Goal: Browse casually: Explore the website without a specific task or goal

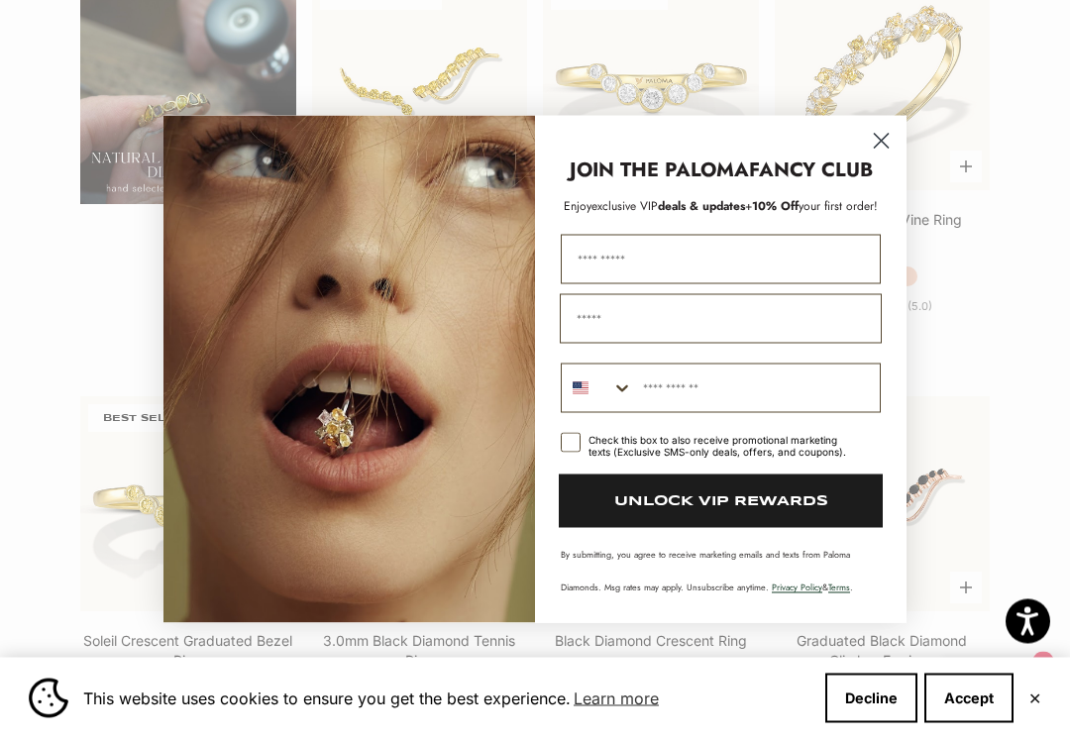
scroll to position [1509, 0]
click at [884, 133] on circle "Close dialog" at bounding box center [881, 141] width 33 height 33
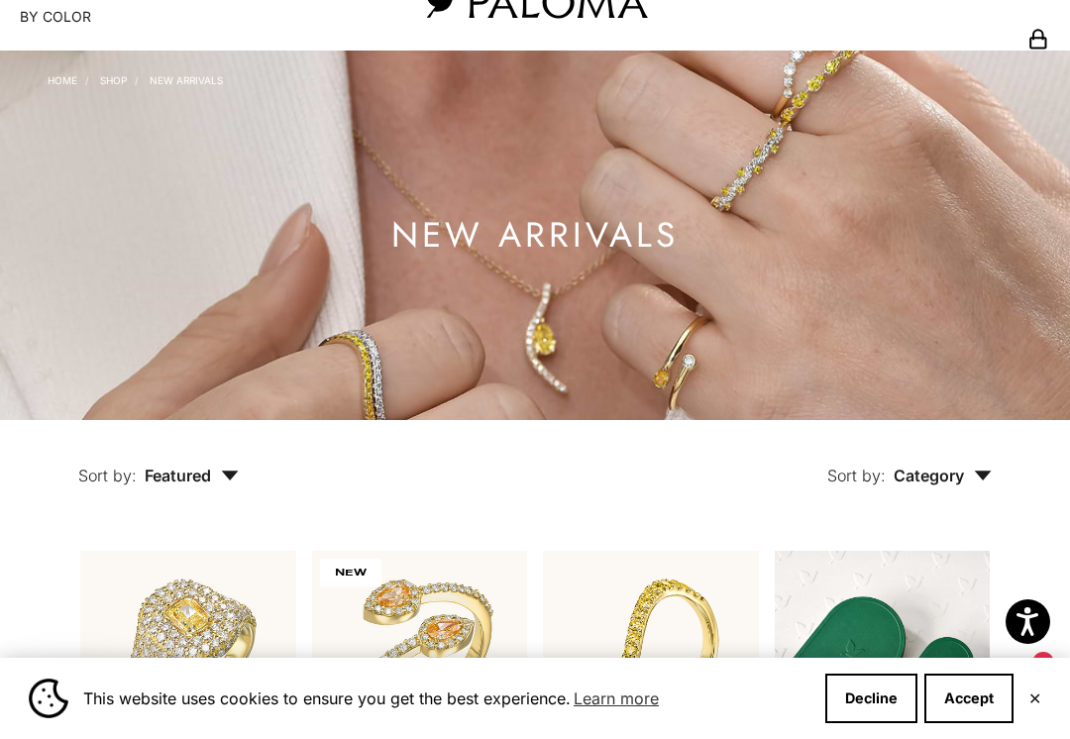
scroll to position [0, 0]
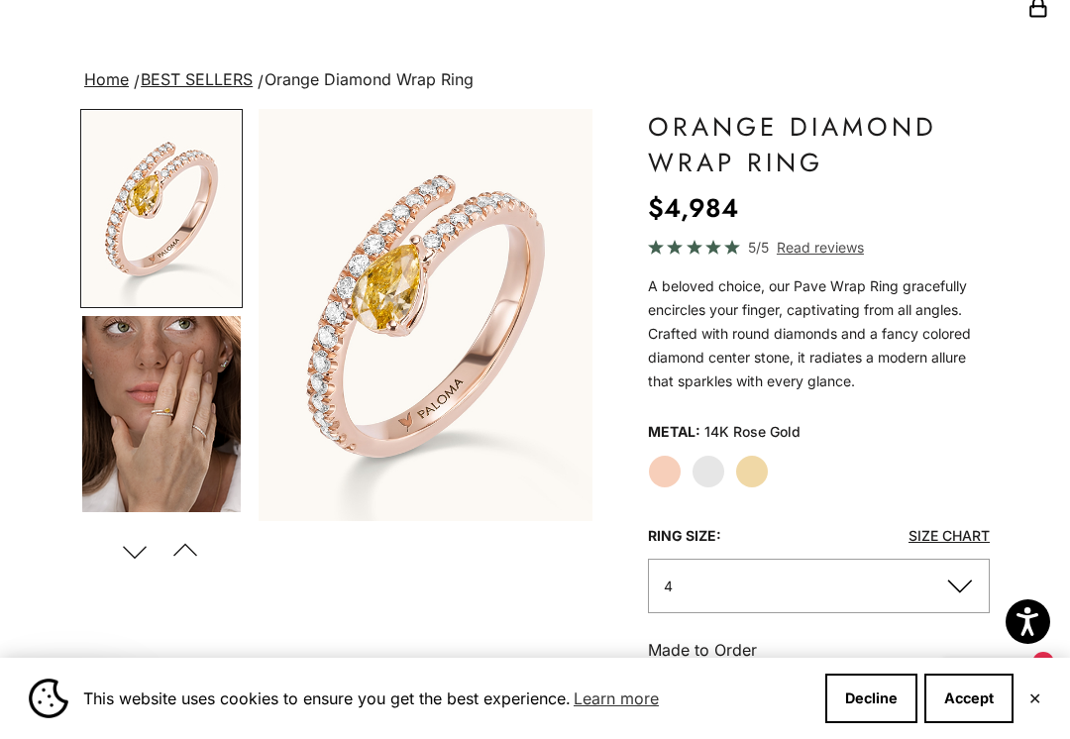
scroll to position [127, 0]
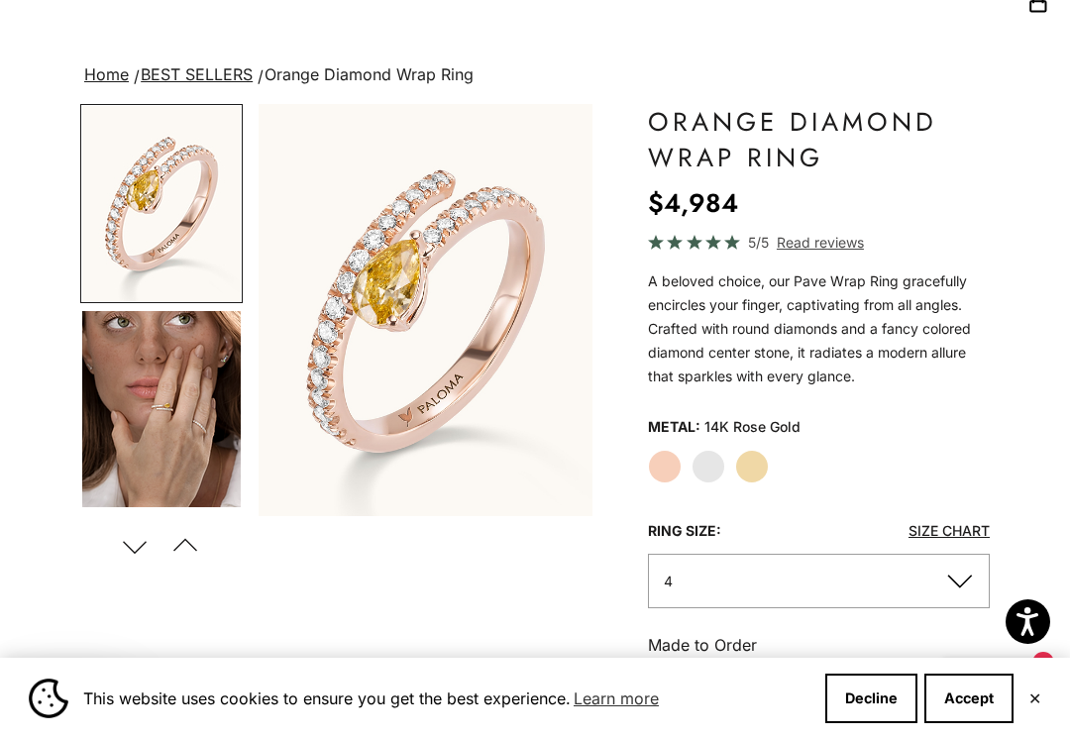
click at [821, 235] on span "Read reviews" at bounding box center [820, 242] width 87 height 23
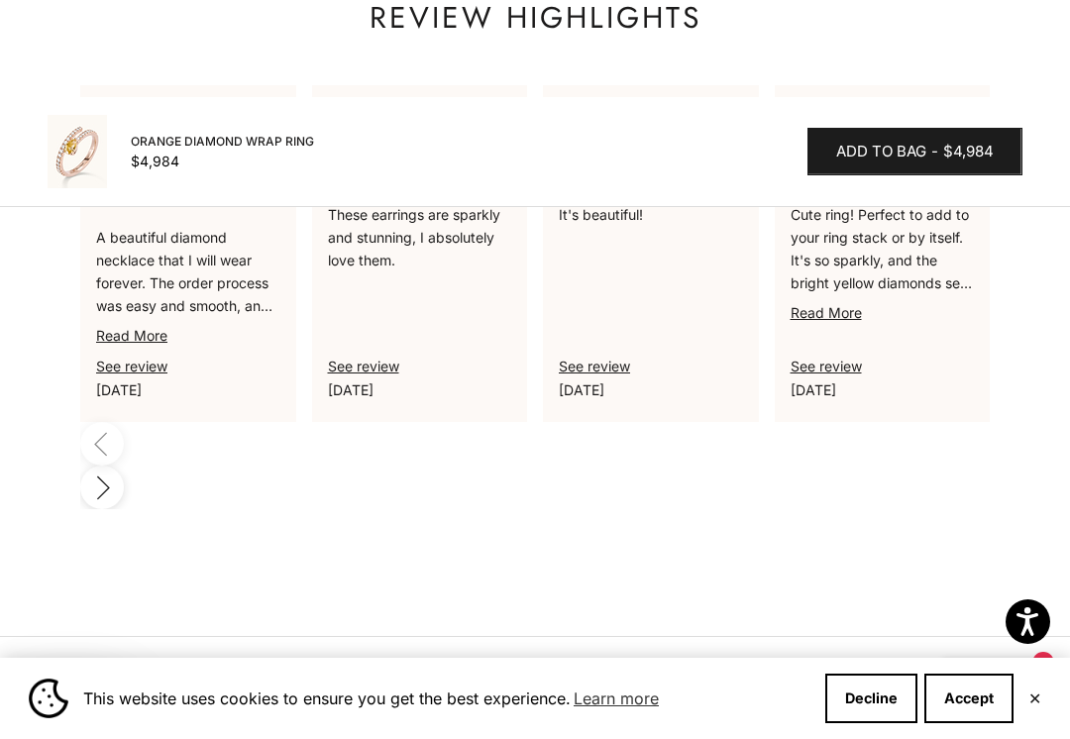
scroll to position [1507, 0]
